Goal: Task Accomplishment & Management: Complete application form

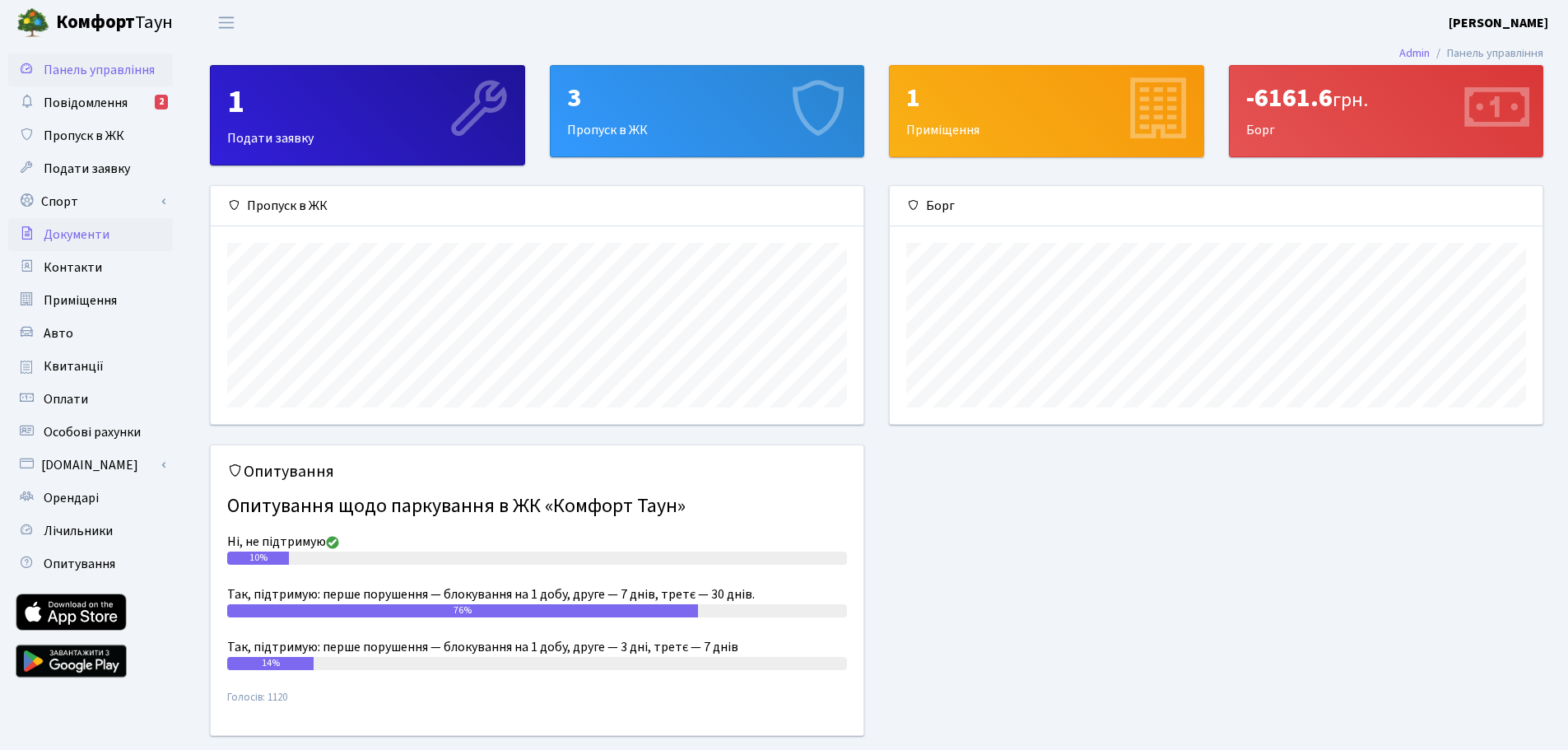
scroll to position [238, 653]
click at [93, 164] on span "Подати заявку" at bounding box center [87, 168] width 87 height 18
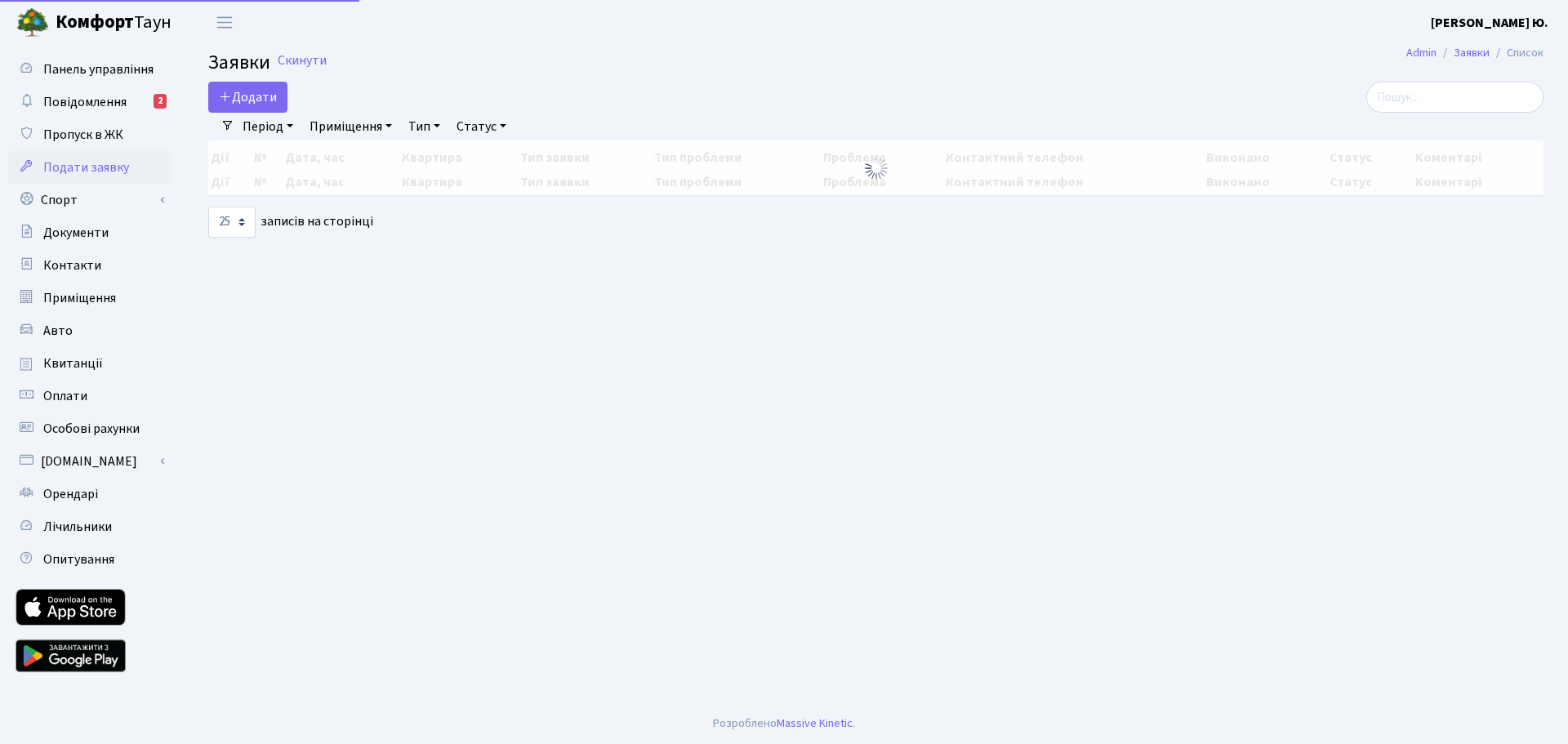
select select "25"
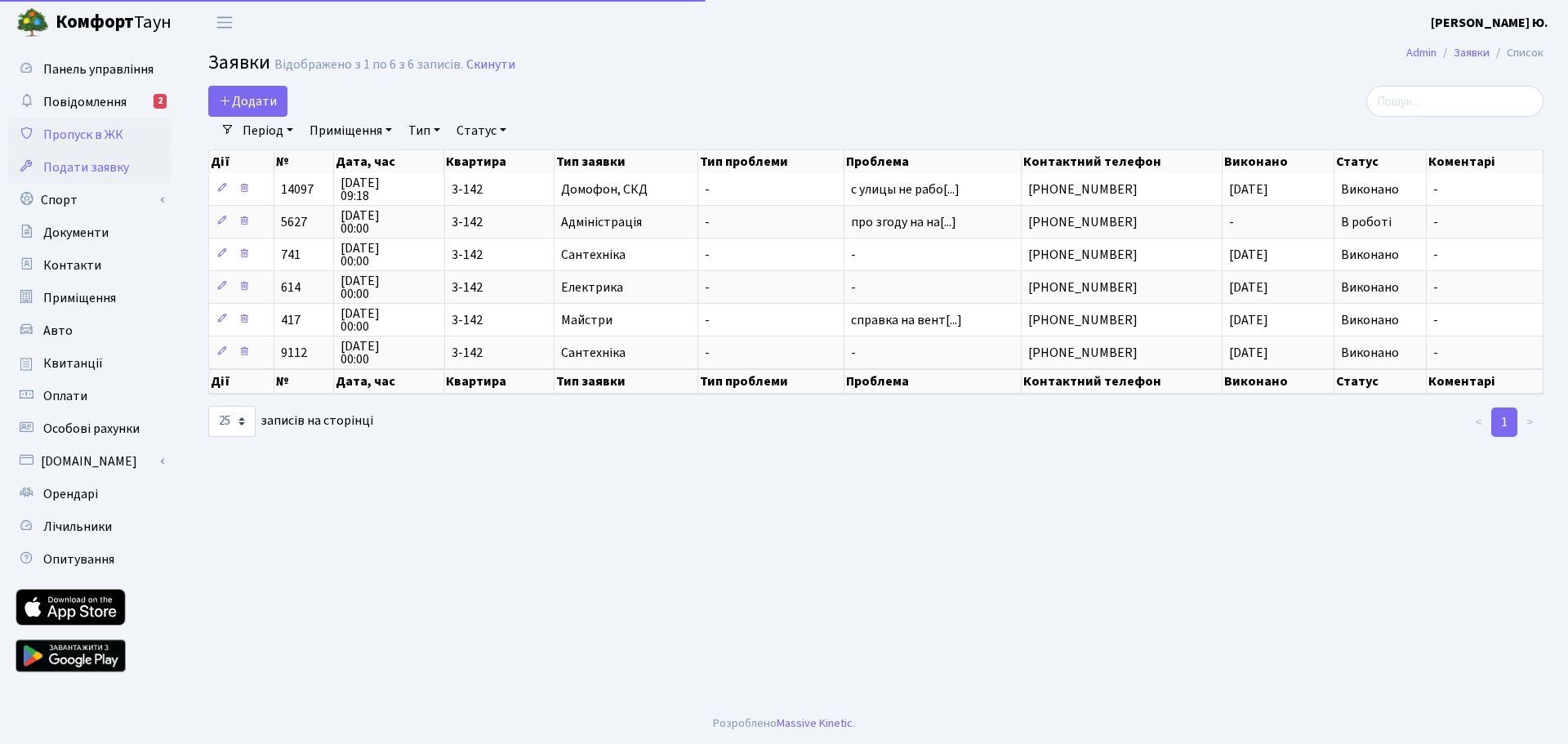
click at [91, 138] on span "Пропуск в ЖК" at bounding box center [83, 134] width 80 height 18
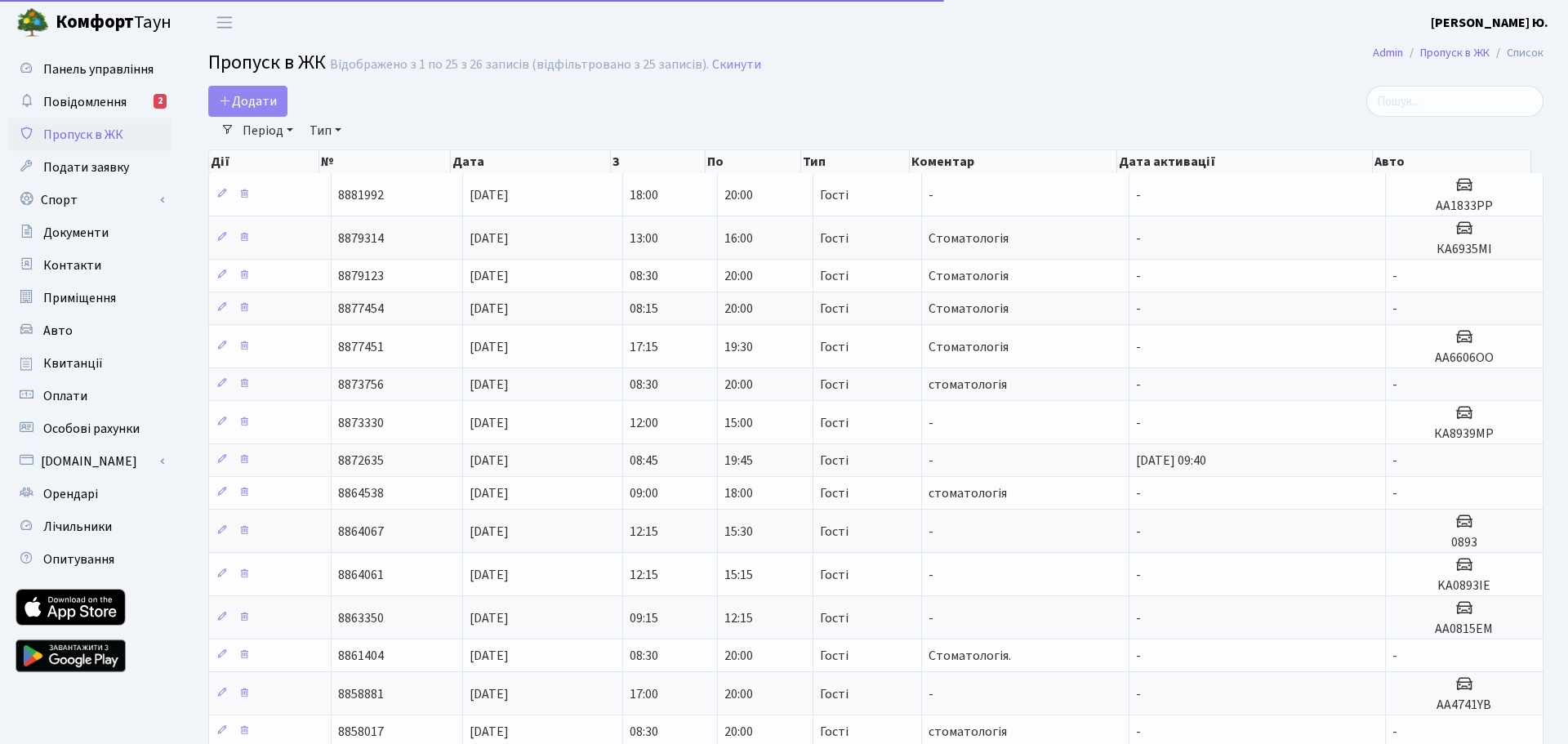
select select "25"
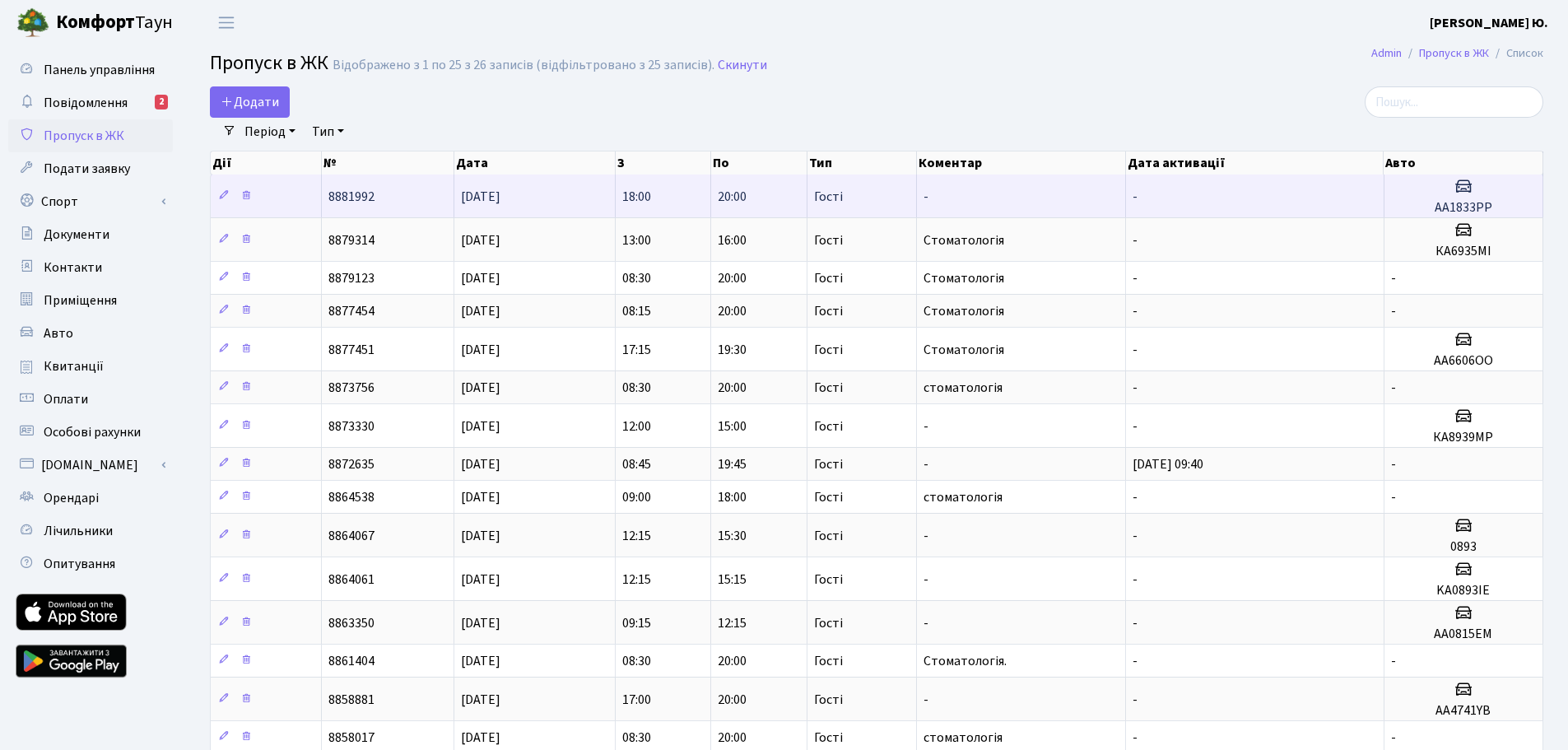
click at [1431, 202] on h5 "АА1833РР" at bounding box center [1464, 208] width 145 height 15
click at [1427, 209] on h5 "АА1833РР" at bounding box center [1464, 208] width 145 height 15
click at [222, 198] on icon at bounding box center [224, 195] width 12 height 12
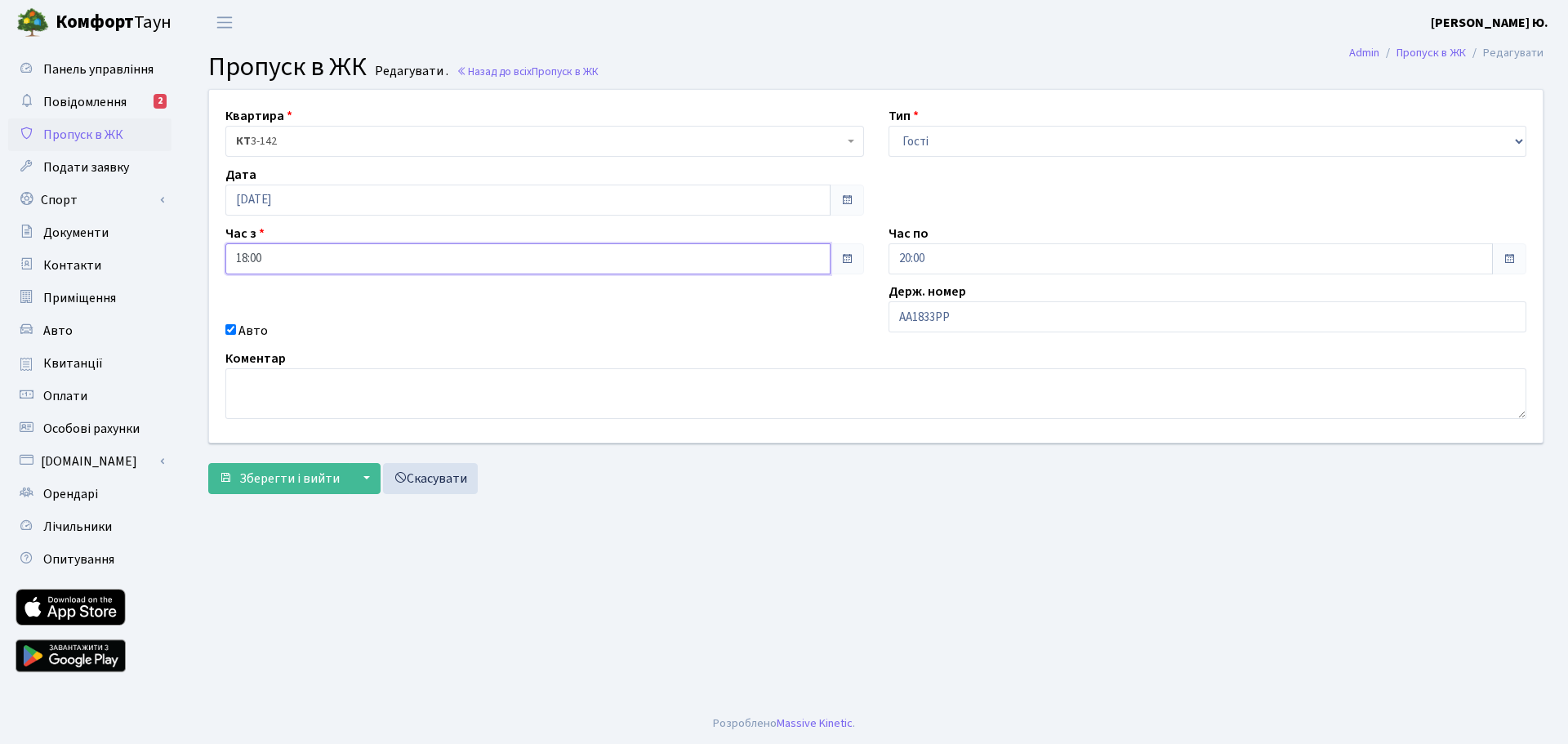
click at [300, 265] on input "18:00" at bounding box center [528, 259] width 605 height 31
click at [278, 442] on icon at bounding box center [270, 443] width 44 height 44
click at [277, 442] on icon at bounding box center [270, 443] width 44 height 44
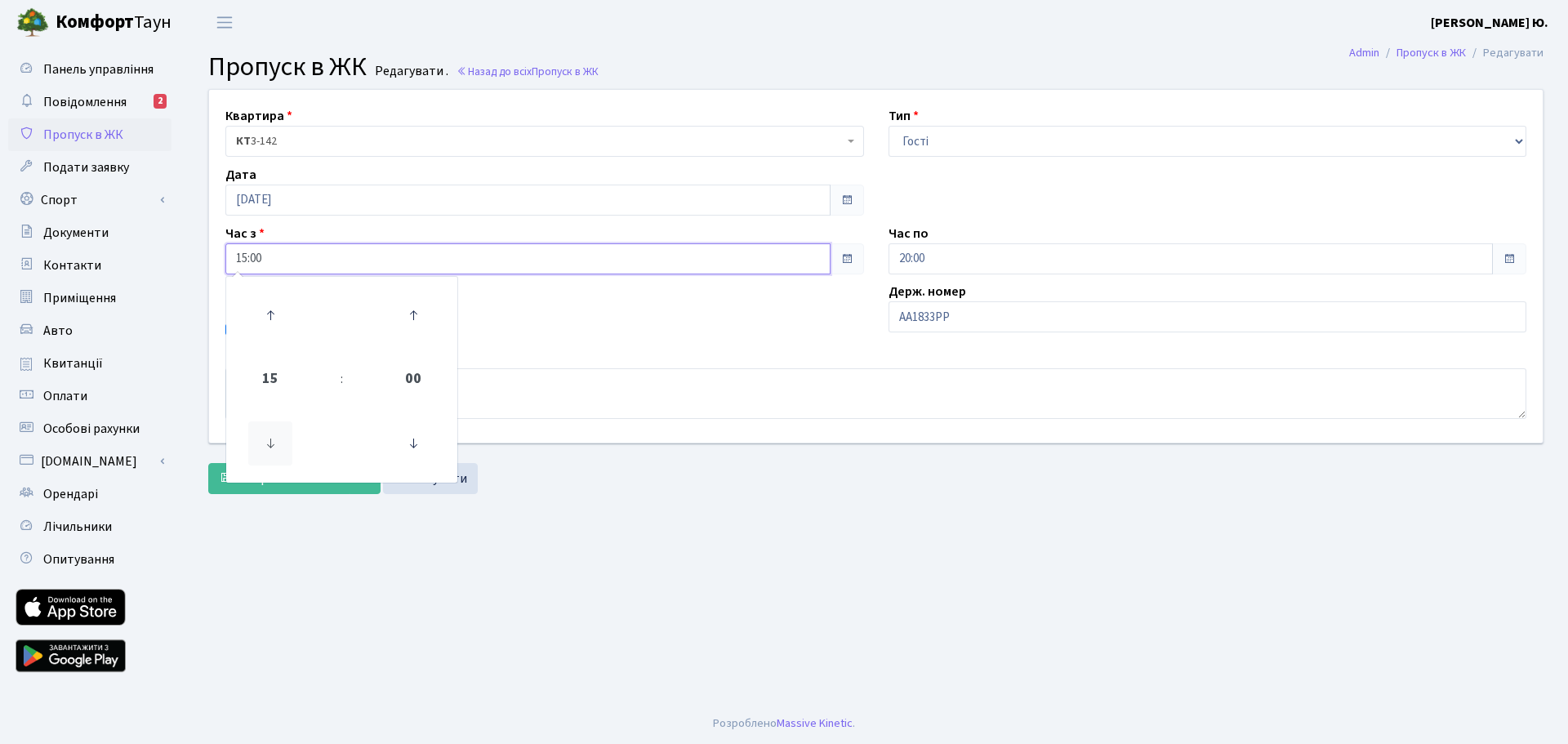
type input "14:00"
click at [491, 335] on div "Авто" at bounding box center [544, 330] width 663 height 19
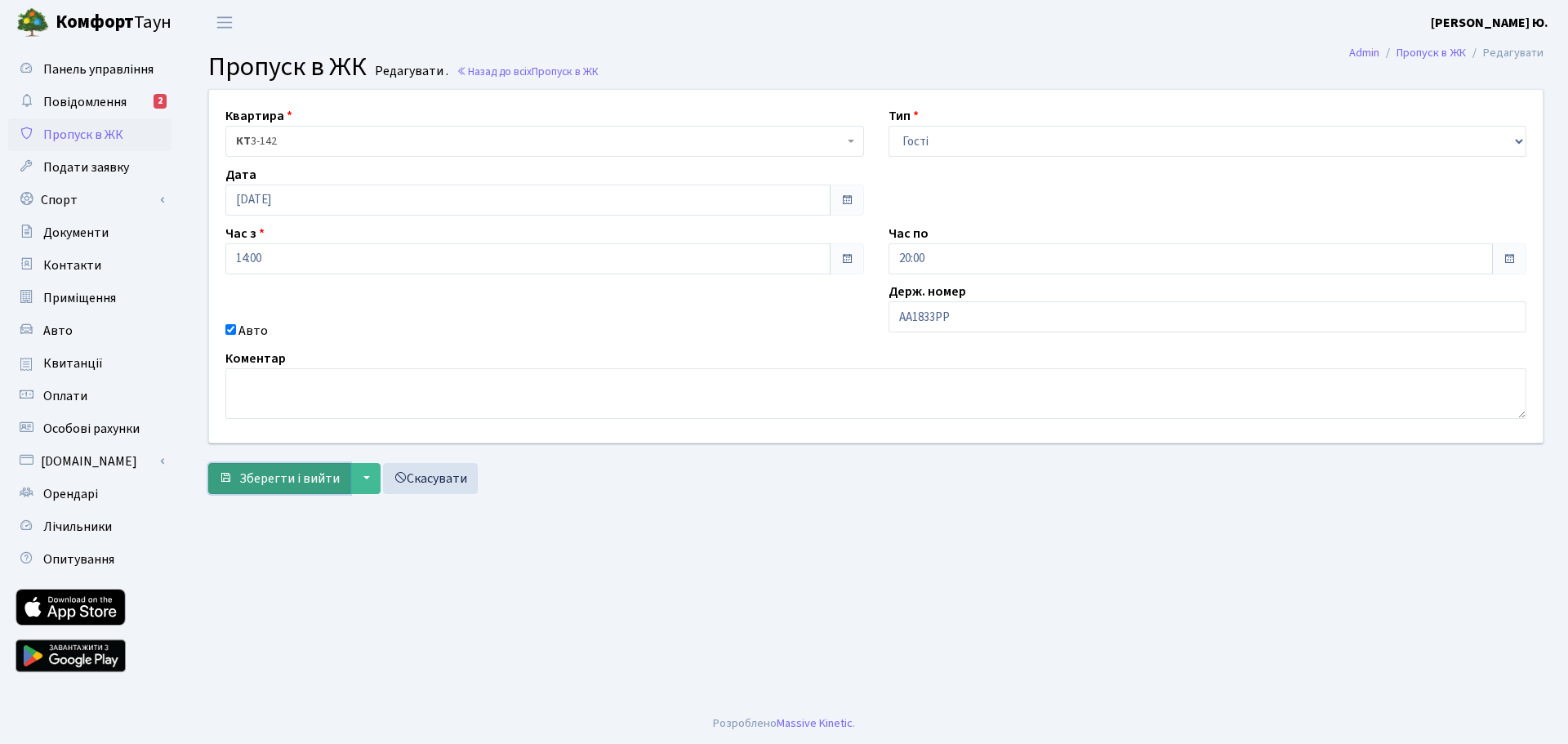
click at [274, 475] on span "Зберегти і вийти" at bounding box center [289, 478] width 100 height 18
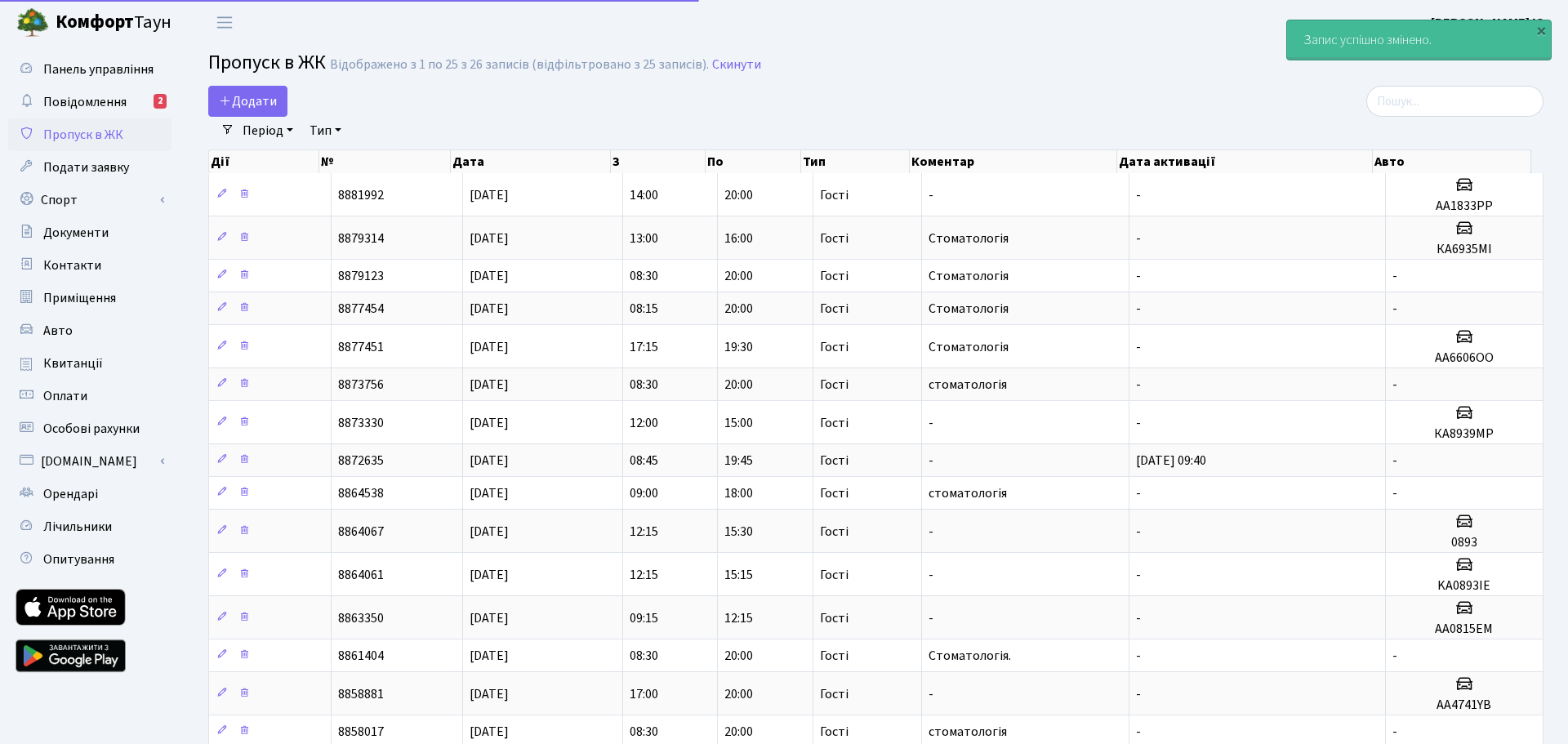
select select "25"
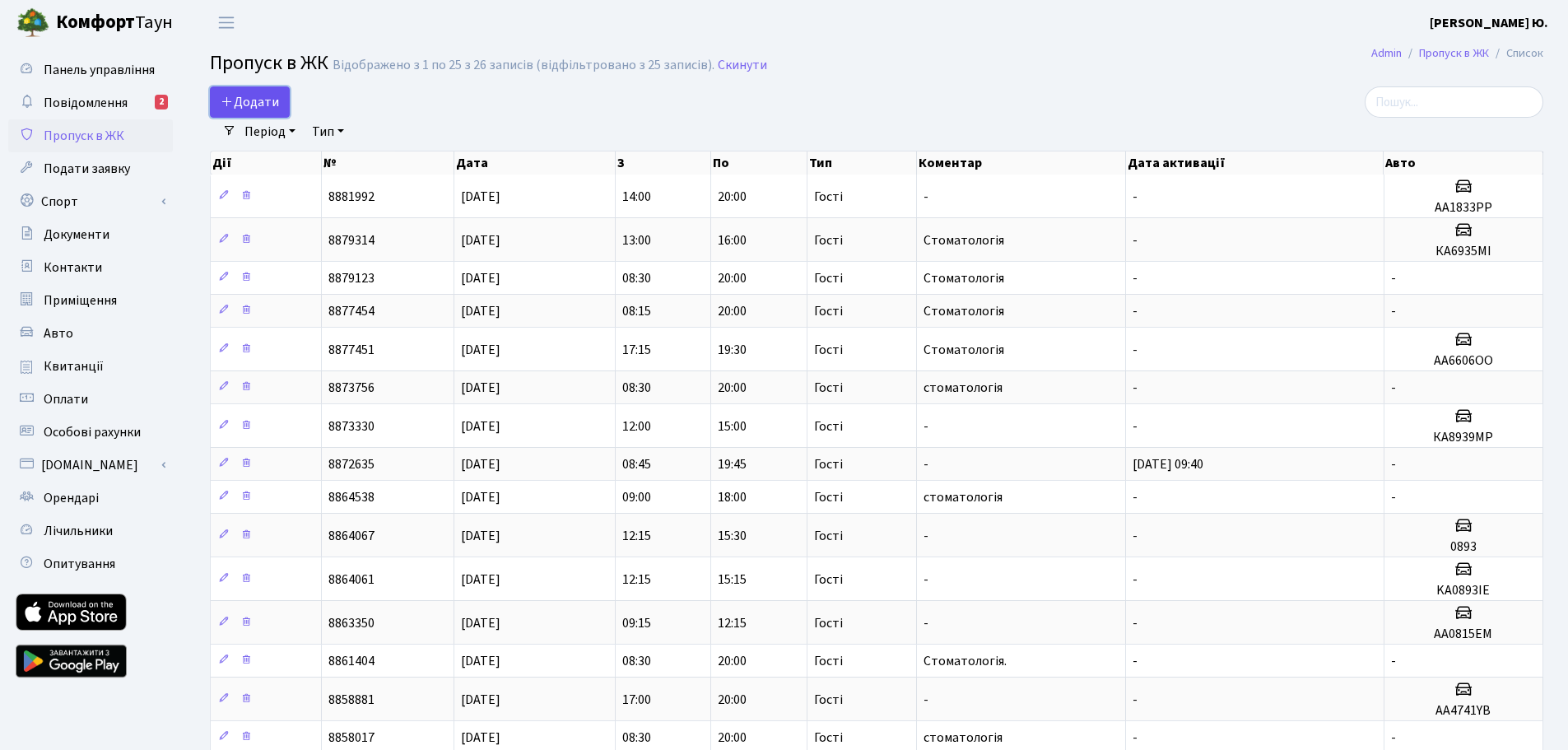
click at [253, 106] on span "Додати" at bounding box center [250, 102] width 59 height 18
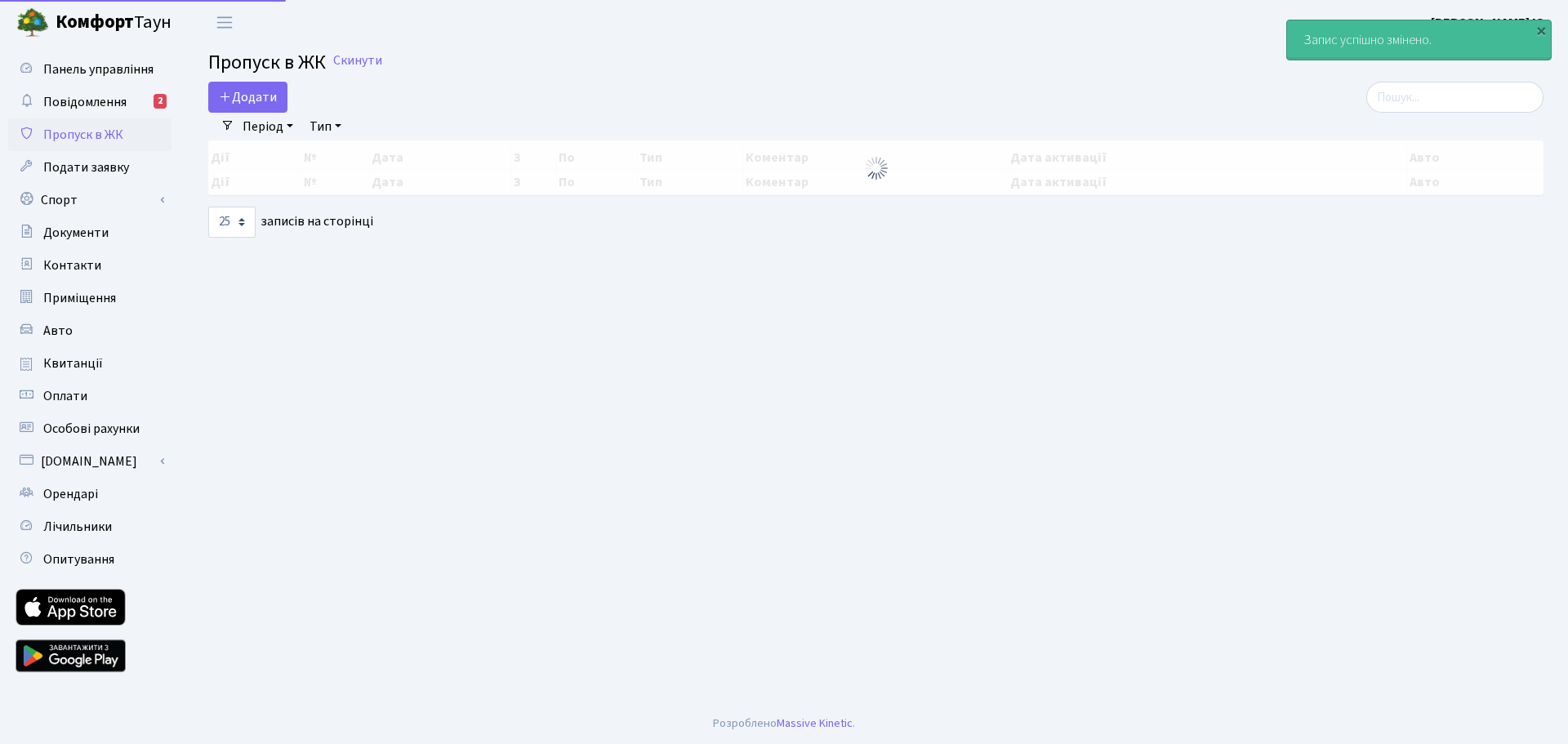
select select "25"
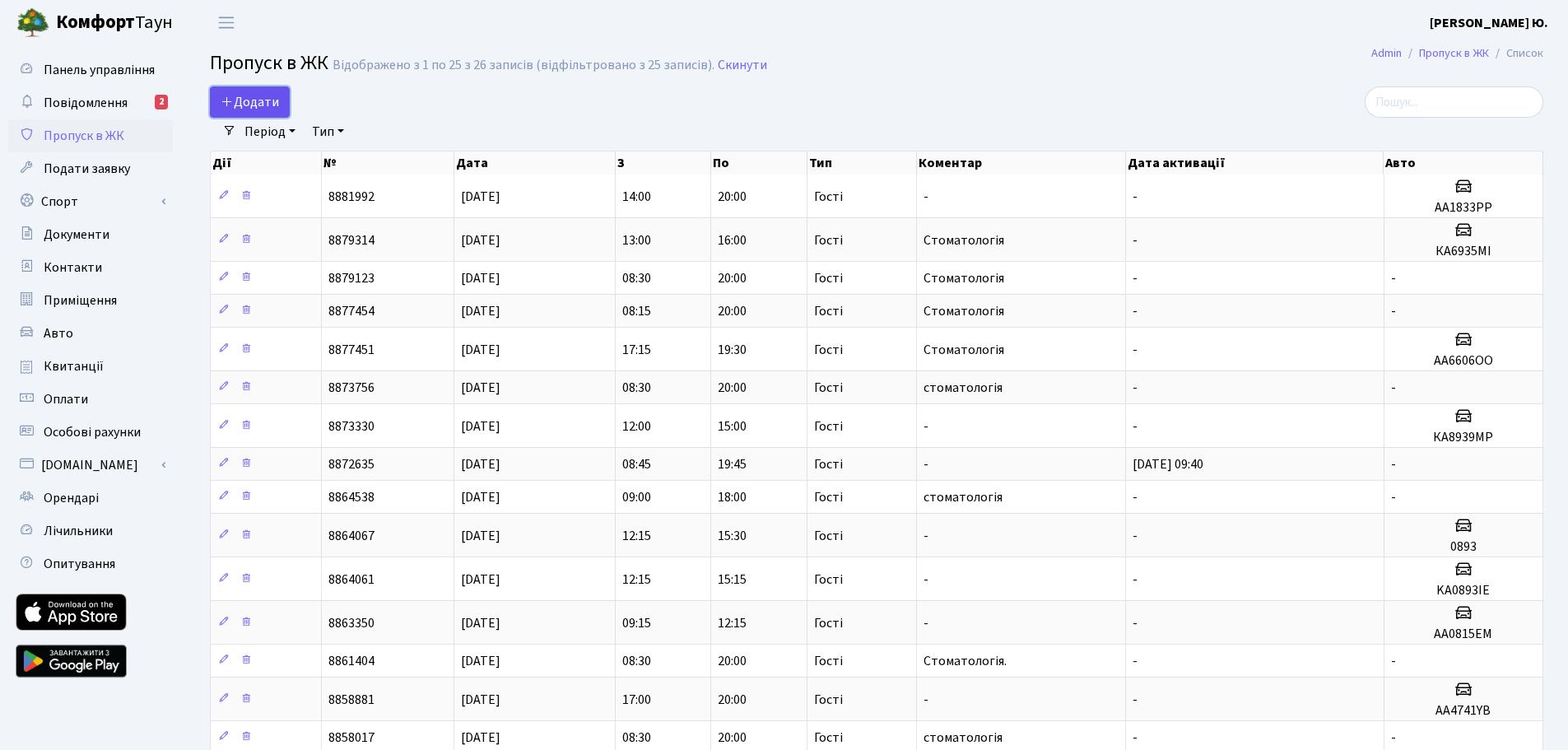
click at [236, 89] on link "Додати" at bounding box center [250, 102] width 80 height 31
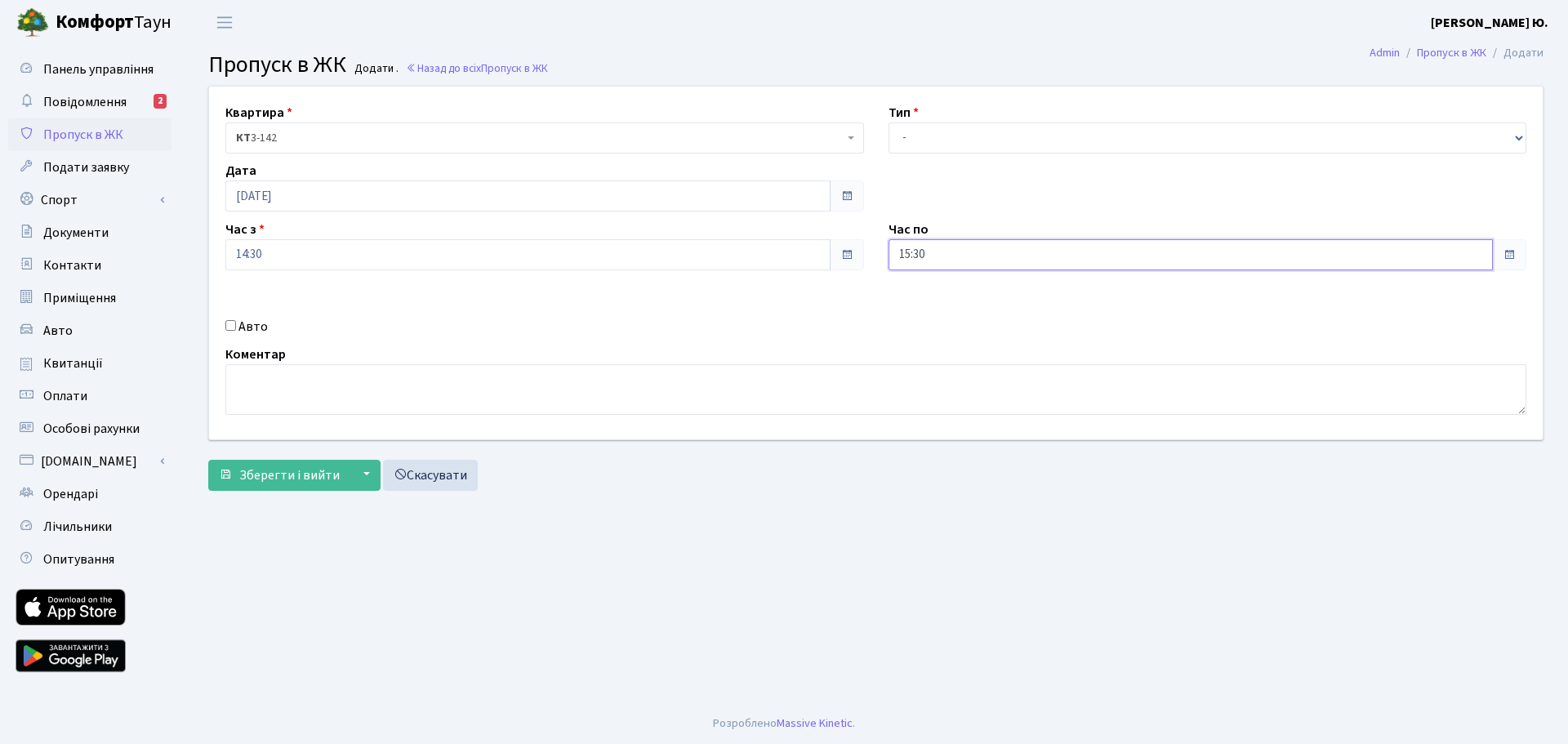
click at [950, 251] on input "15:30" at bounding box center [1191, 254] width 605 height 31
click at [933, 314] on icon at bounding box center [934, 311] width 44 height 44
click at [933, 313] on icon at bounding box center [934, 311] width 44 height 44
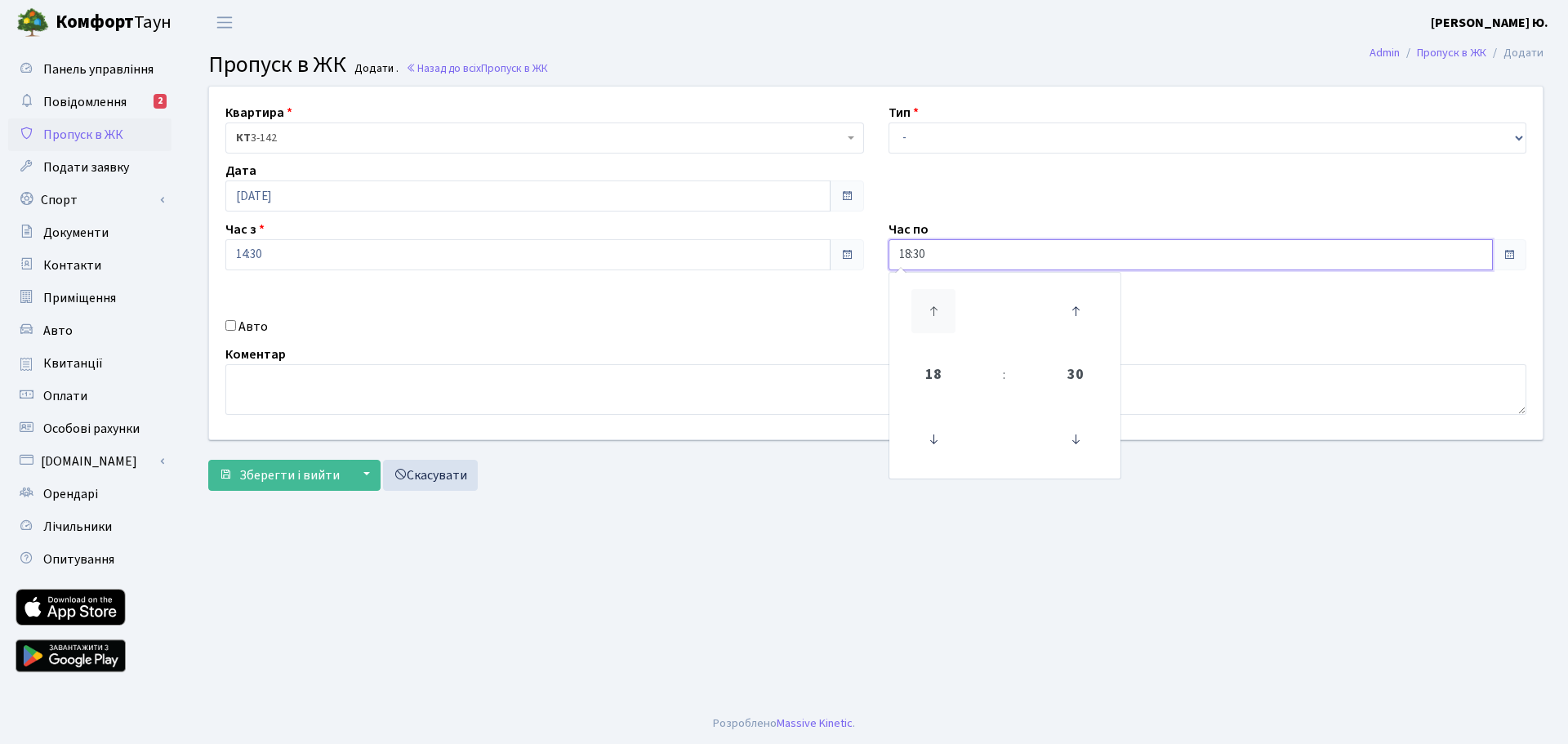
type input "19:30"
click at [761, 348] on div "Коментар" at bounding box center [876, 379] width 1326 height 70
click at [250, 330] on label "Авто" at bounding box center [253, 326] width 29 height 19
click at [236, 330] on input "Авто" at bounding box center [231, 325] width 11 height 11
checkbox input "true"
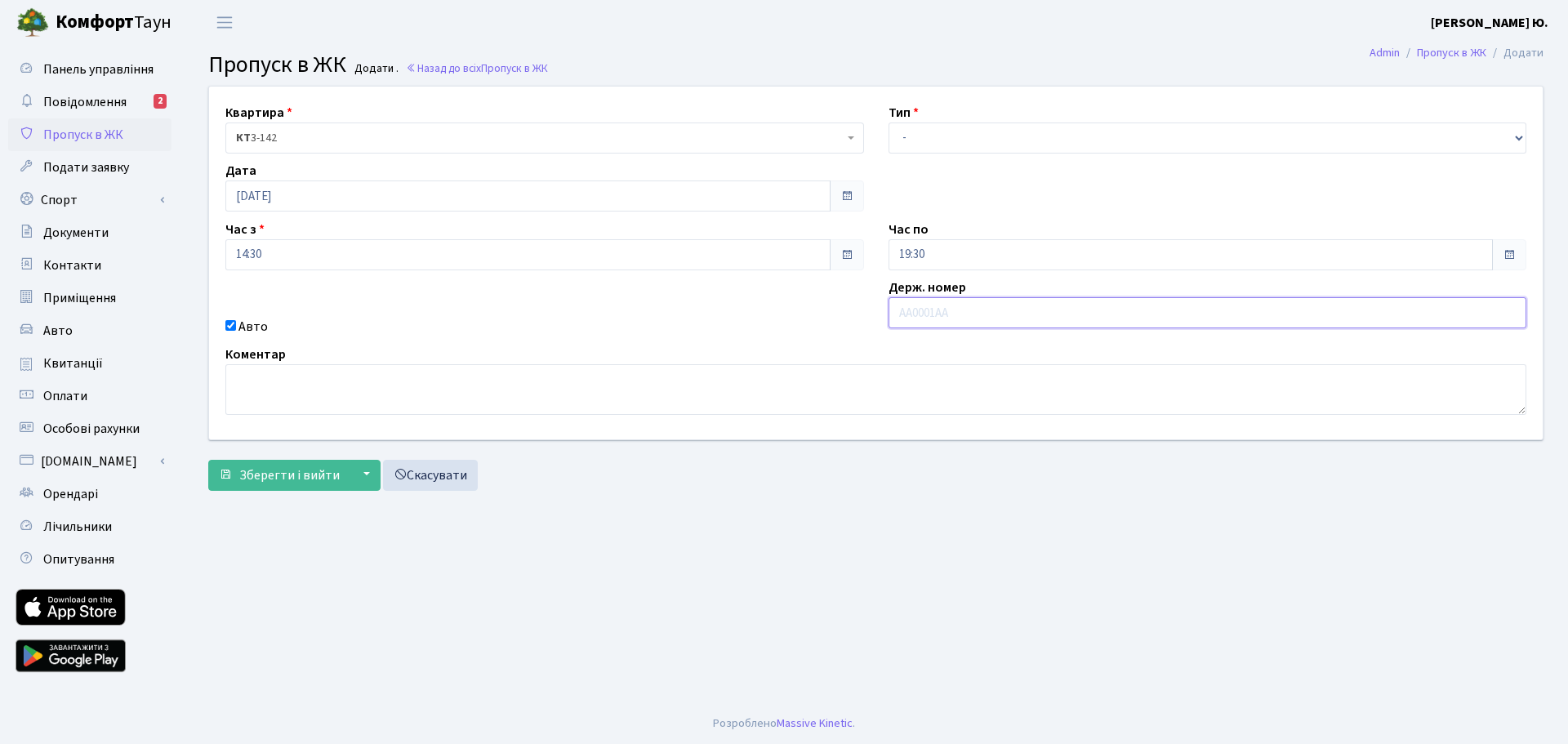
click at [1009, 316] on input "text" at bounding box center [1208, 313] width 639 height 31
paste input "КА8390НА"
type input "КА8390НА"
drag, startPoint x: 955, startPoint y: 140, endPoint x: 955, endPoint y: 152, distance: 12.0
click at [955, 140] on select "- Доставка Таксі Гості Сервіс" at bounding box center [1208, 137] width 639 height 31
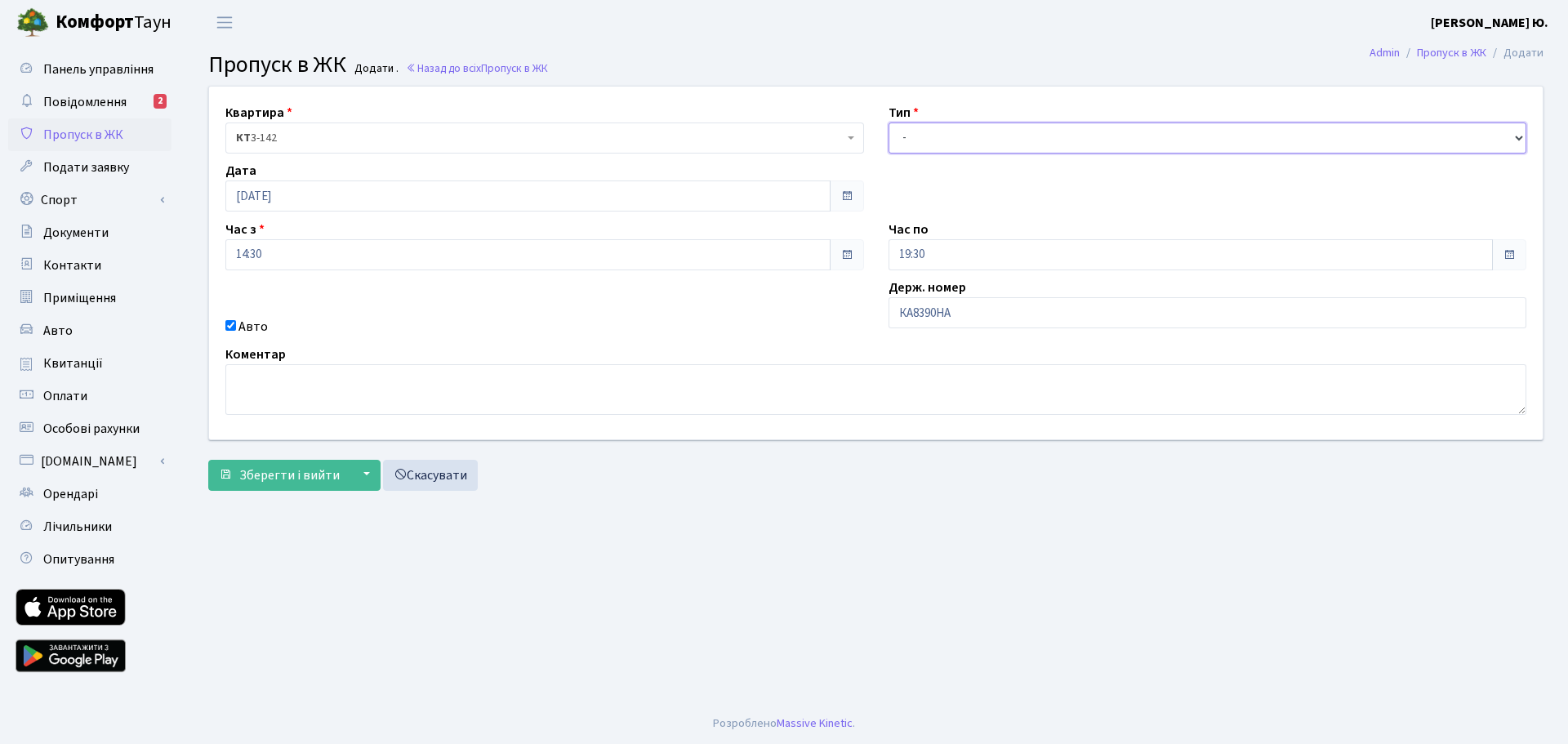
select select "3"
click at [889, 122] on select "- Доставка Таксі Гості Сервіс" at bounding box center [1208, 137] width 639 height 31
click at [297, 467] on span "Зберегти і вийти" at bounding box center [289, 475] width 100 height 18
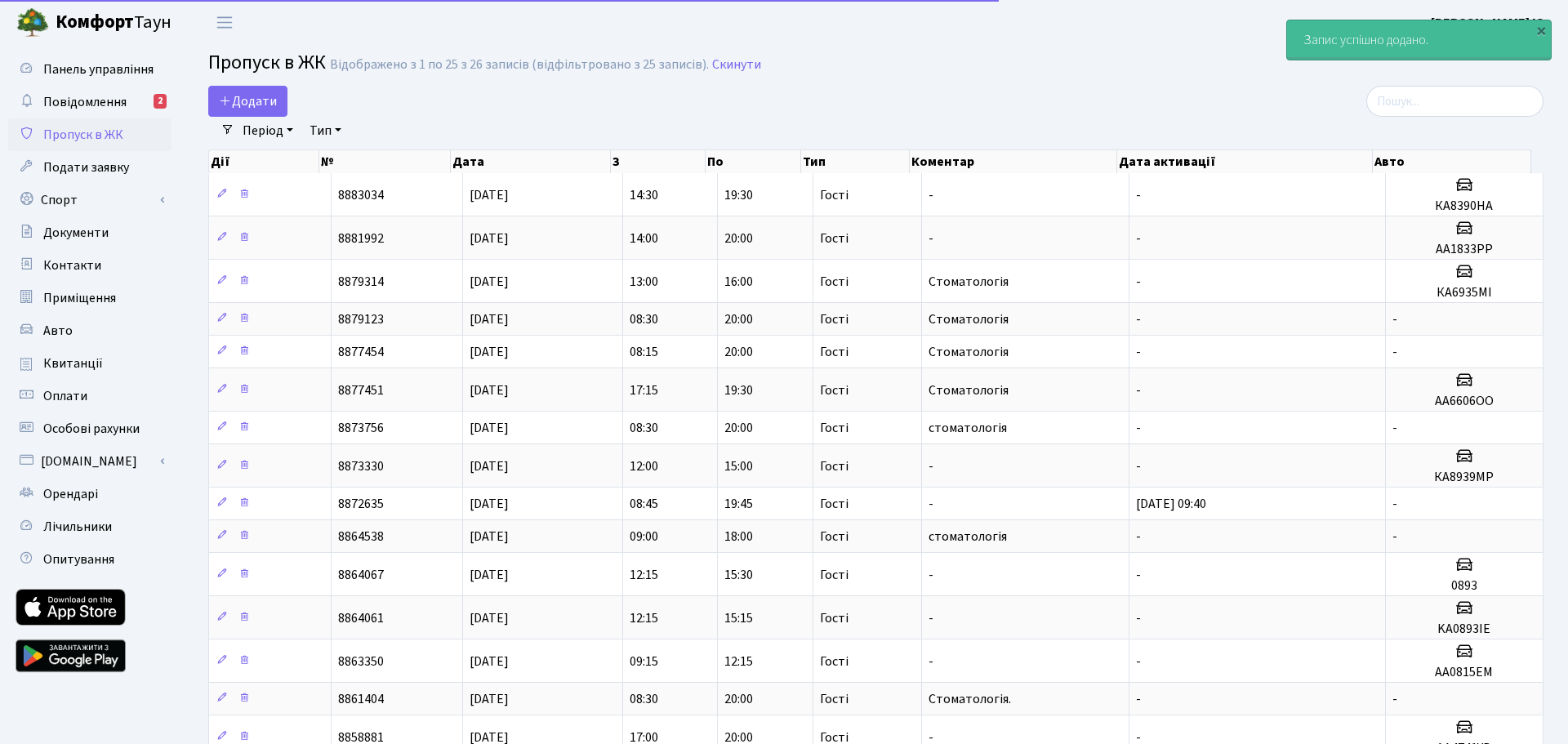
select select "25"
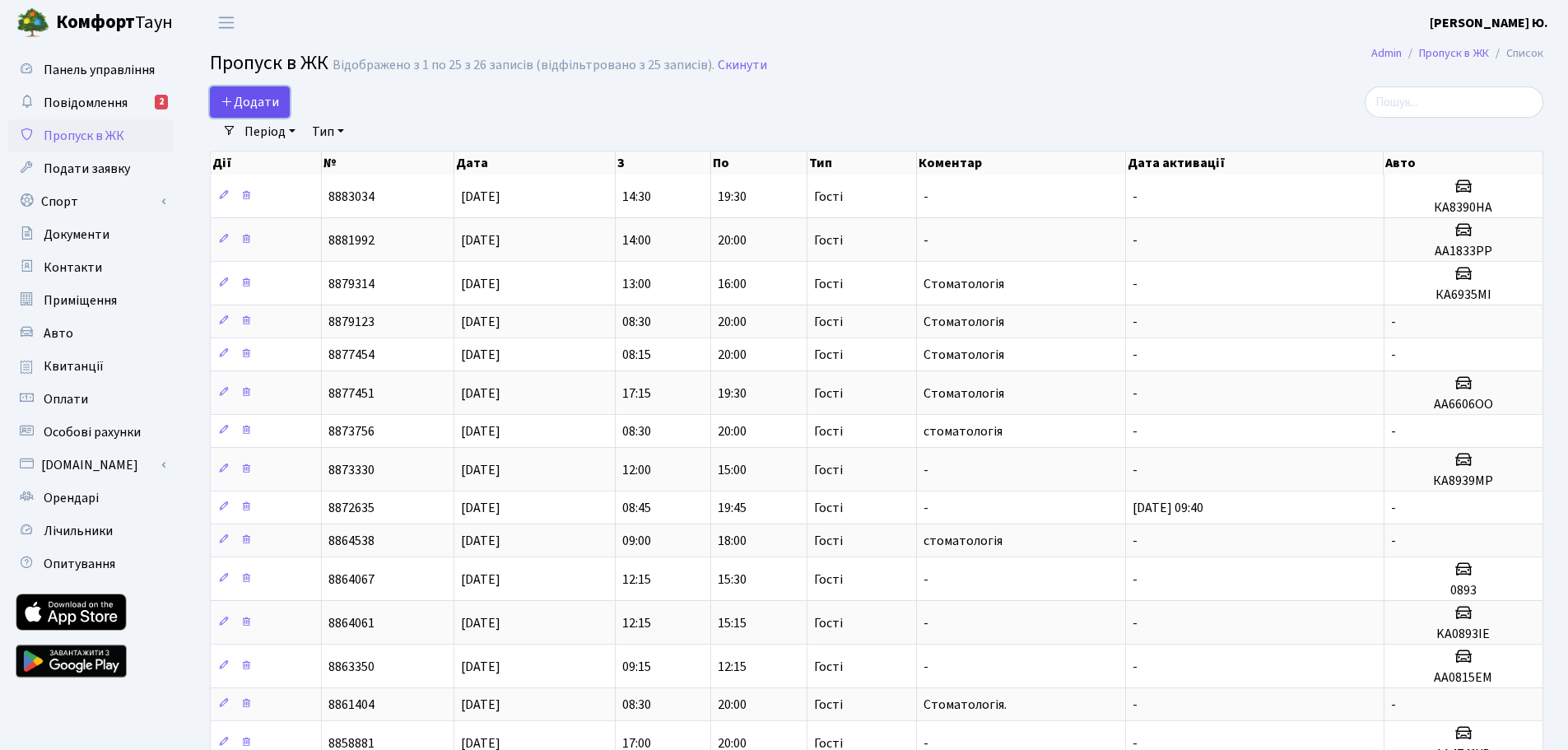
click at [278, 93] on link "Додати" at bounding box center [250, 102] width 80 height 31
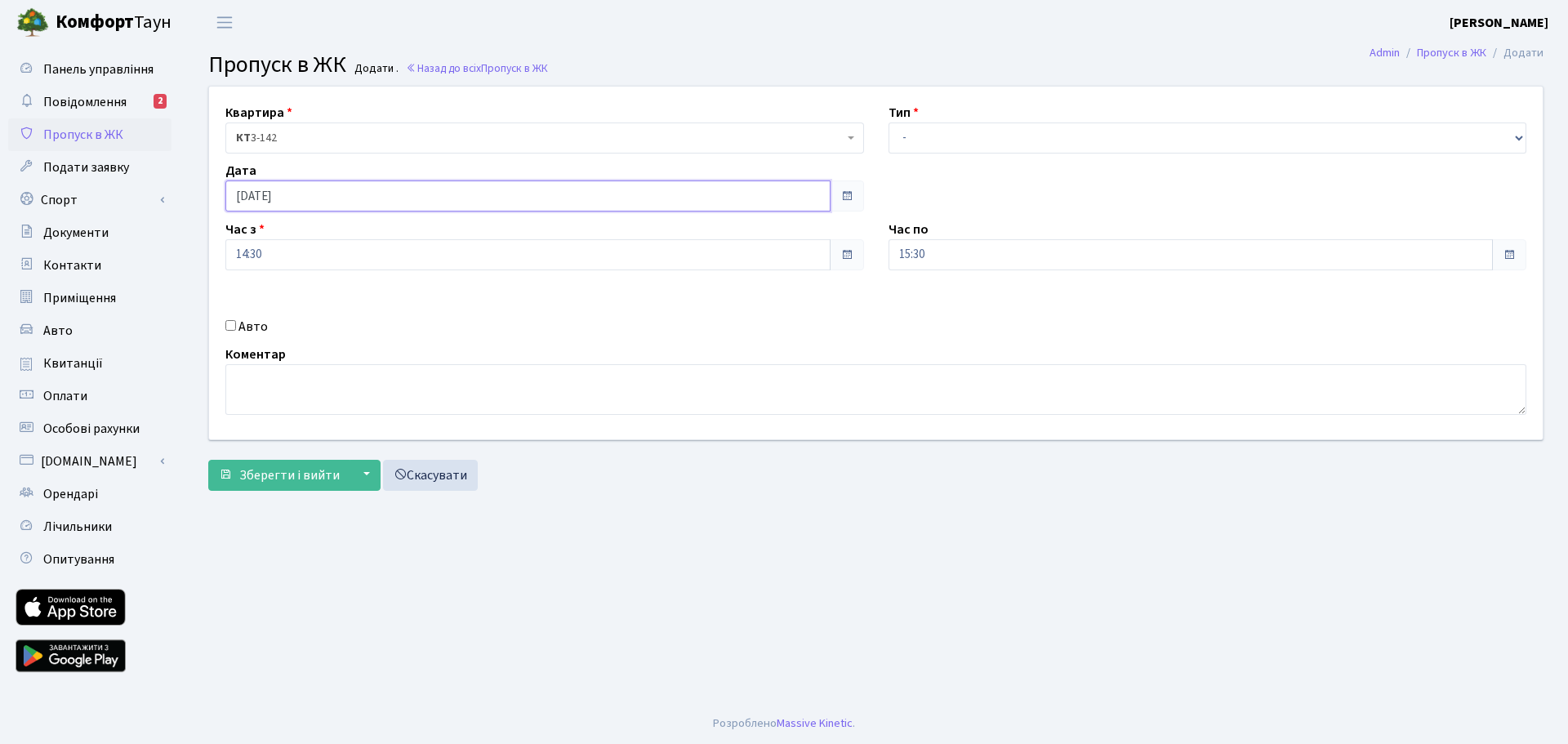
click at [343, 191] on input "[DATE]" at bounding box center [528, 195] width 605 height 31
click at [337, 324] on td "15" at bounding box center [340, 327] width 24 height 24
type input "[DATE]"
drag, startPoint x: 934, startPoint y: 259, endPoint x: 871, endPoint y: 256, distance: 63.1
click at [871, 256] on div "Квартира <b>КТ</b>&nbsp;&nbsp;&nbsp;&nbsp;3-142 КТ 3-142 Тип - Доставка Таксі Г…" at bounding box center [876, 263] width 1358 height 353
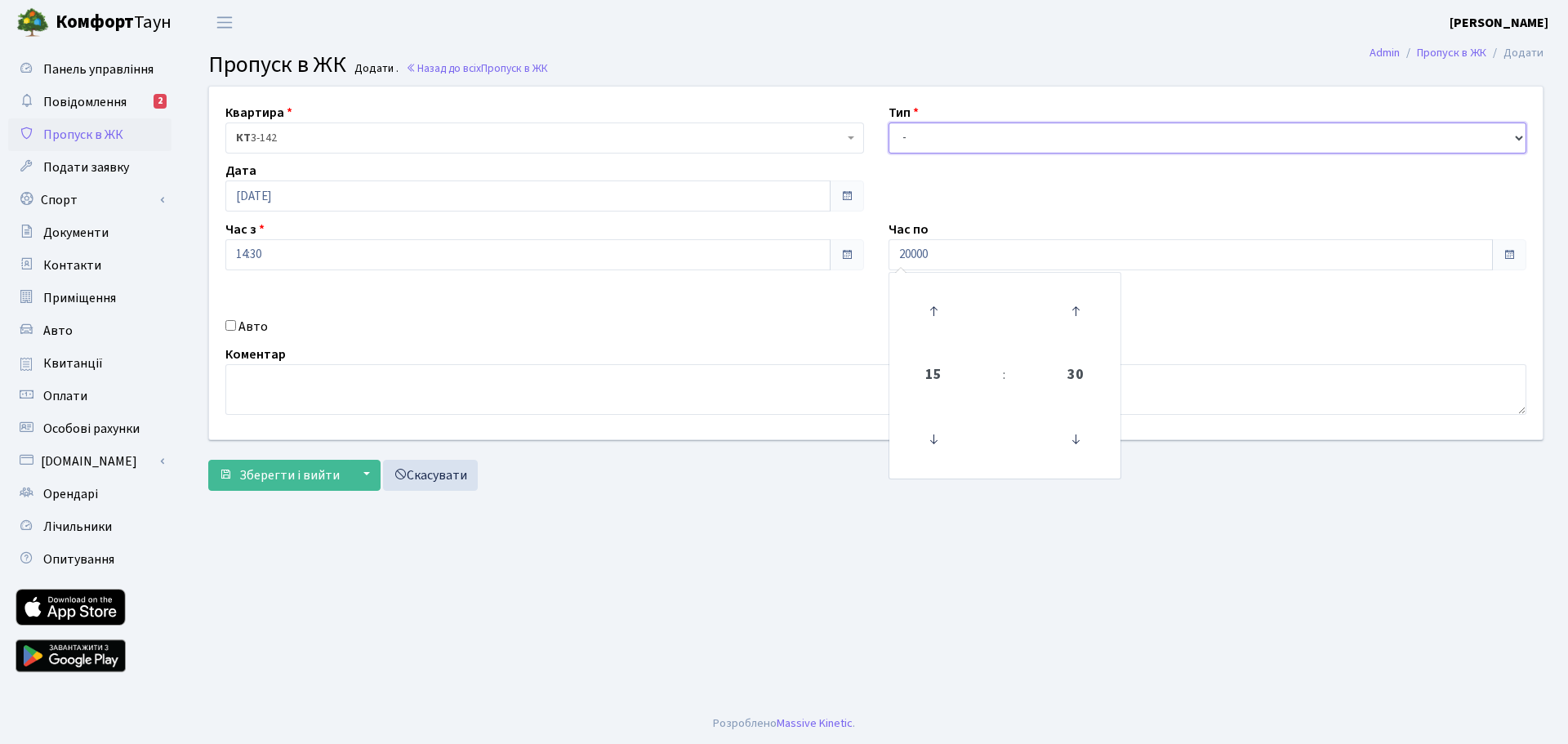
type input "20:00"
click at [899, 147] on select "- Доставка Таксі Гості Сервіс" at bounding box center [1208, 137] width 639 height 31
click at [909, 141] on select "- Доставка Таксі Гості Сервіс" at bounding box center [1208, 137] width 639 height 31
select select "3"
click at [889, 122] on select "- Доставка Таксі Гості Сервіс" at bounding box center [1208, 137] width 639 height 31
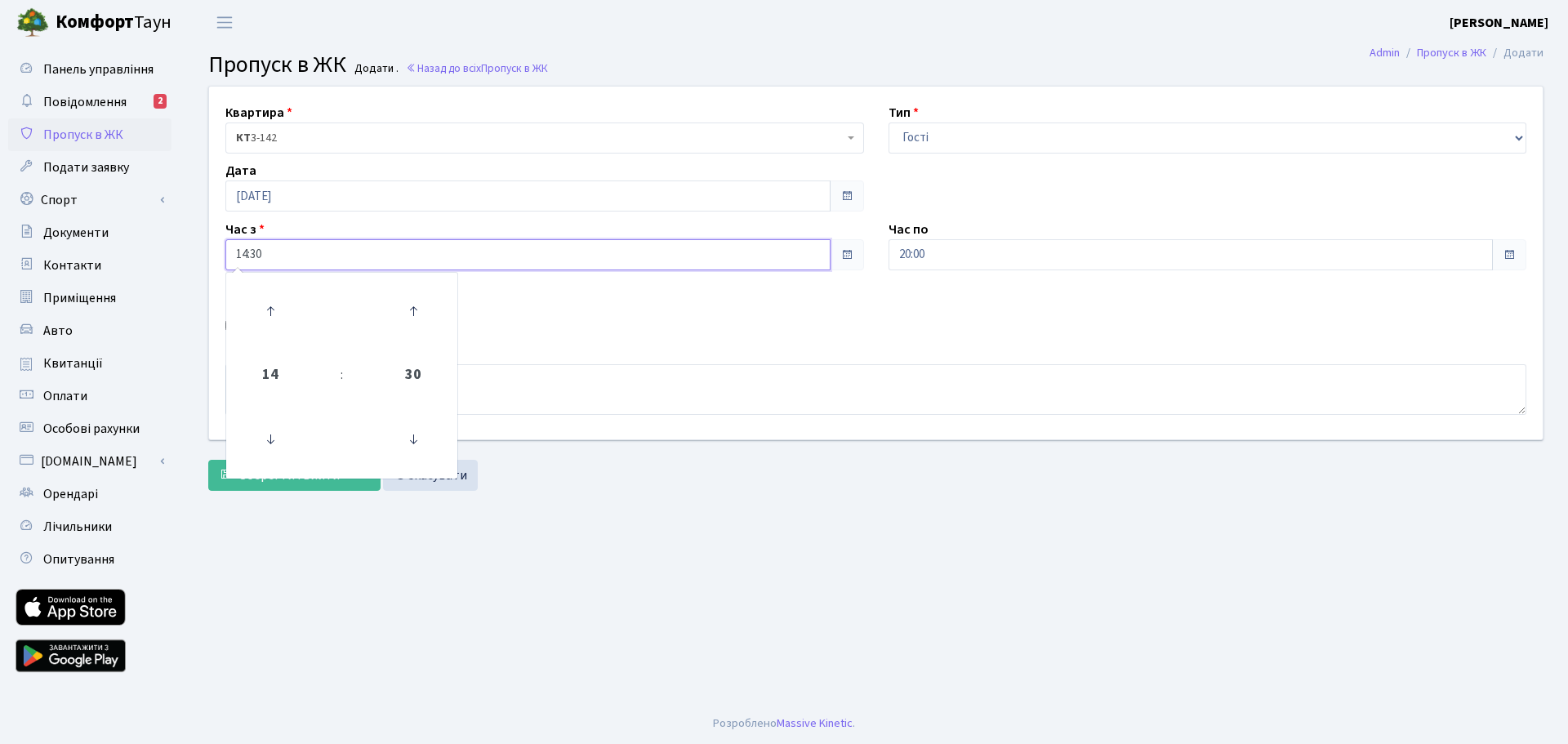
drag, startPoint x: 306, startPoint y: 264, endPoint x: 206, endPoint y: 259, distance: 100.1
click at [206, 259] on div "Квартира <b>КТ</b>&nbsp;&nbsp;&nbsp;&nbsp;3-142 КТ 3-142 Тип - Доставка Таксі Г…" at bounding box center [876, 263] width 1358 height 353
type input "08:30"
click at [529, 306] on div "Квартира <b>КТ</b>&nbsp;&nbsp;&nbsp;&nbsp;3-142 КТ 3-142 Тип - Доставка Таксі Г…" at bounding box center [876, 263] width 1358 height 353
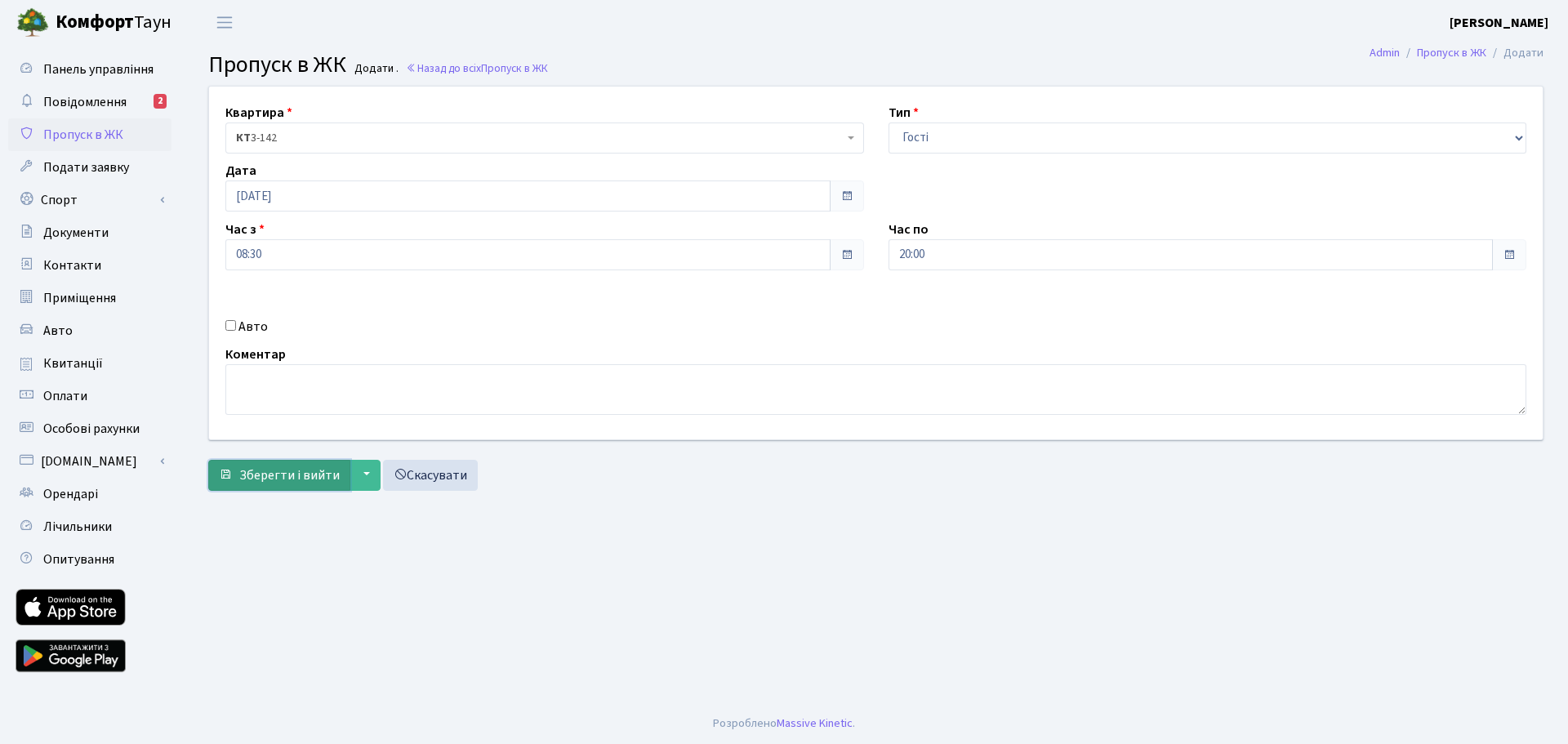
click at [299, 469] on span "Зберегти і вийти" at bounding box center [289, 475] width 100 height 18
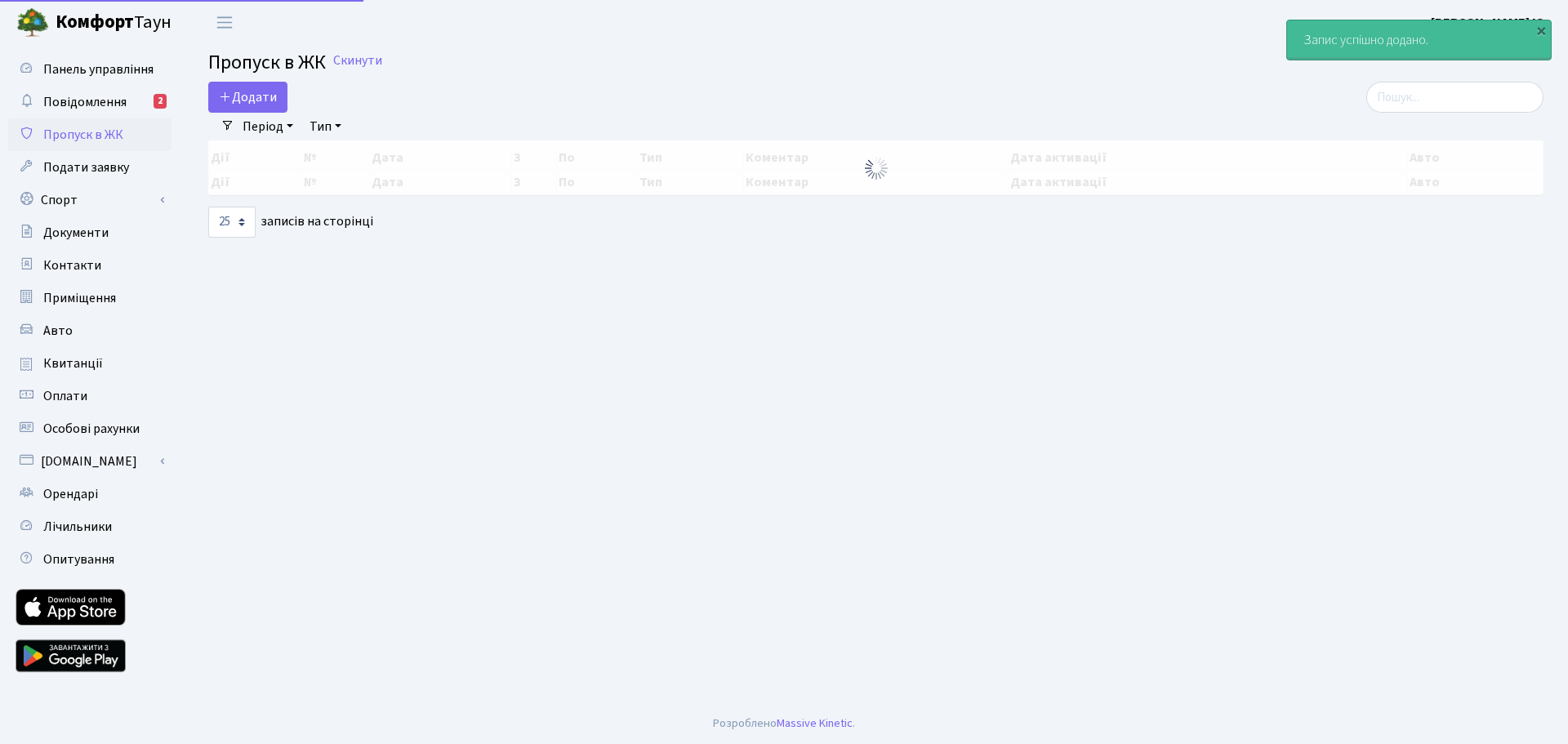
select select "25"
